Goal: Check status: Check status

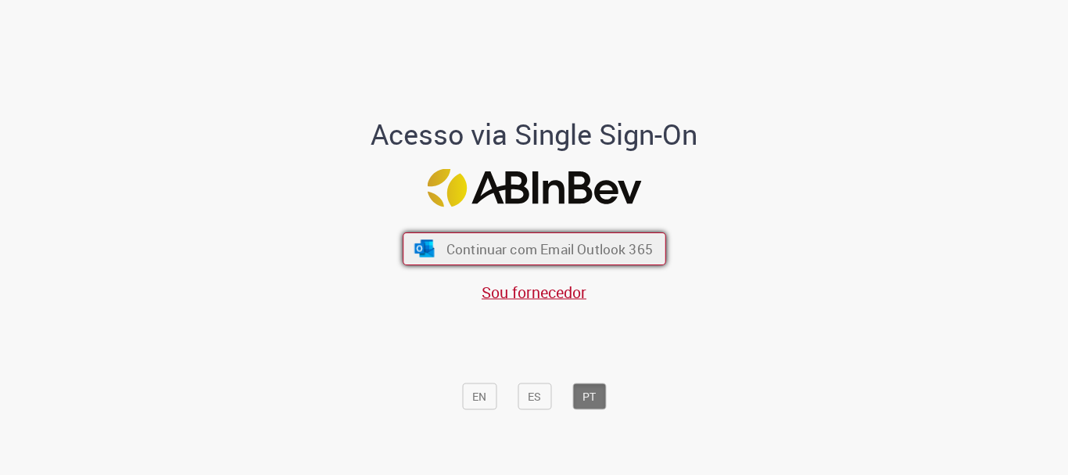
click at [468, 241] on span "Continuar com Email Outlook 365" at bounding box center [549, 249] width 206 height 18
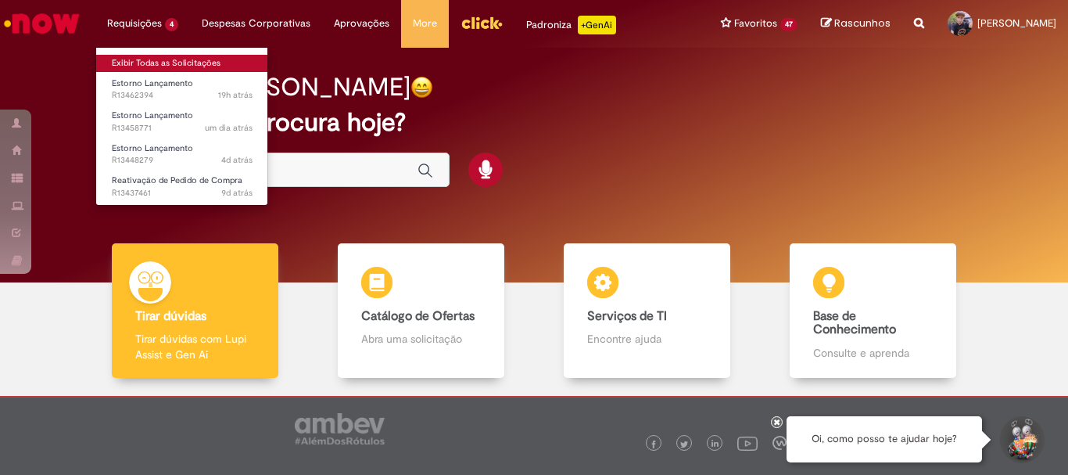
click at [141, 55] on link "Exibir Todas as Solicitações" at bounding box center [182, 63] width 172 height 17
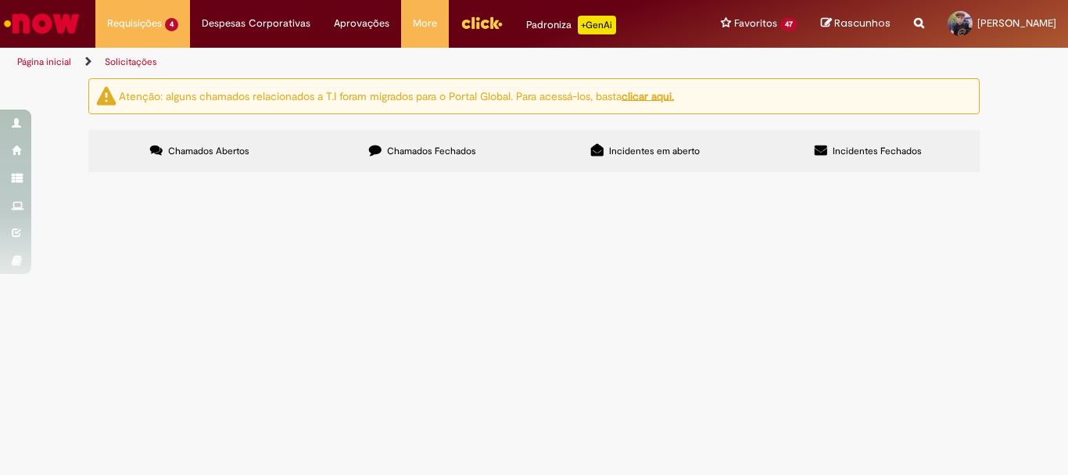
click at [0, 0] on span "Estorno Lançamento" at bounding box center [0, 0] width 0 height 0
